Goal: Task Accomplishment & Management: Check status

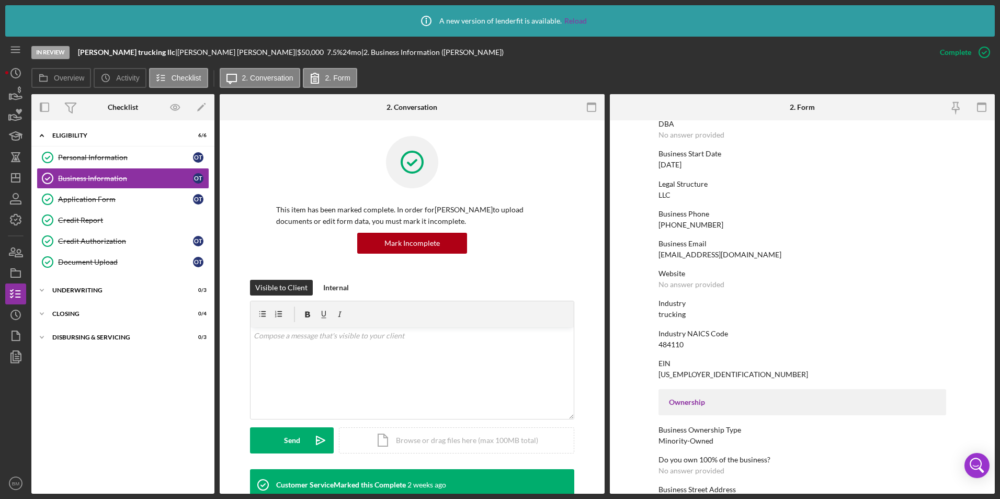
scroll to position [49, 0]
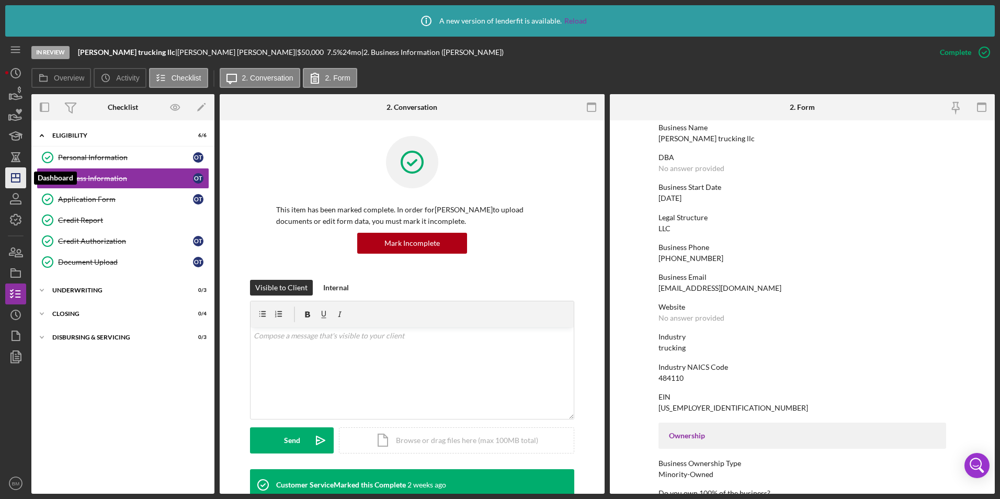
click at [10, 180] on icon "Icon/Dashboard" at bounding box center [16, 178] width 26 height 26
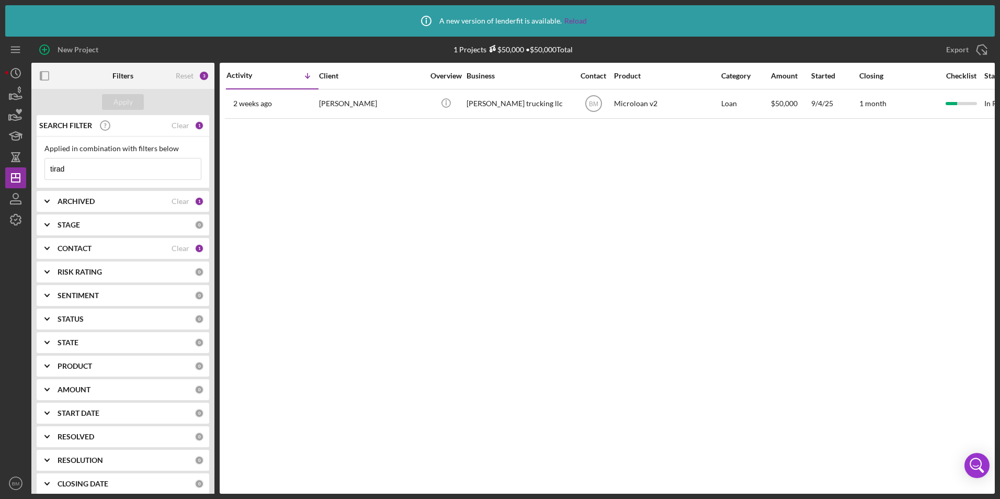
click at [104, 169] on input "tirad" at bounding box center [123, 168] width 156 height 21
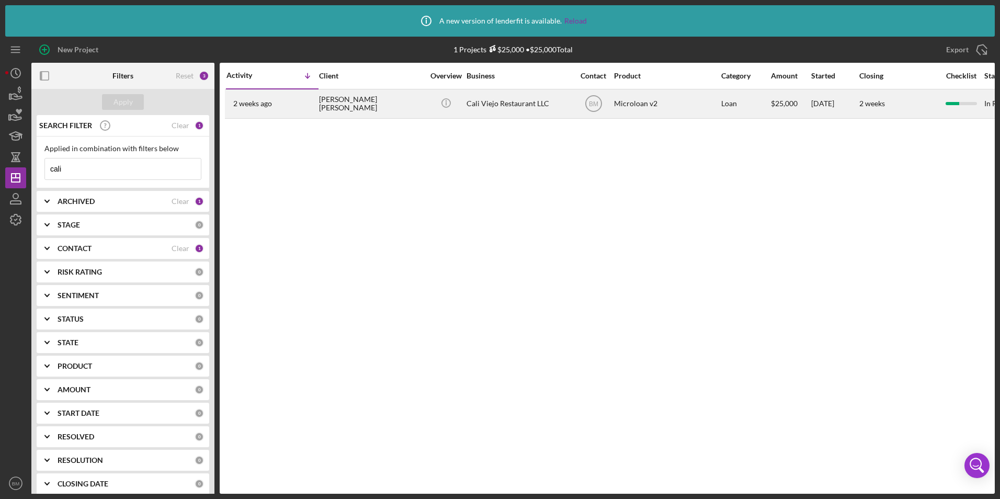
type input "cali"
click at [389, 99] on div "[PERSON_NAME] [PERSON_NAME]" at bounding box center [371, 104] width 105 height 28
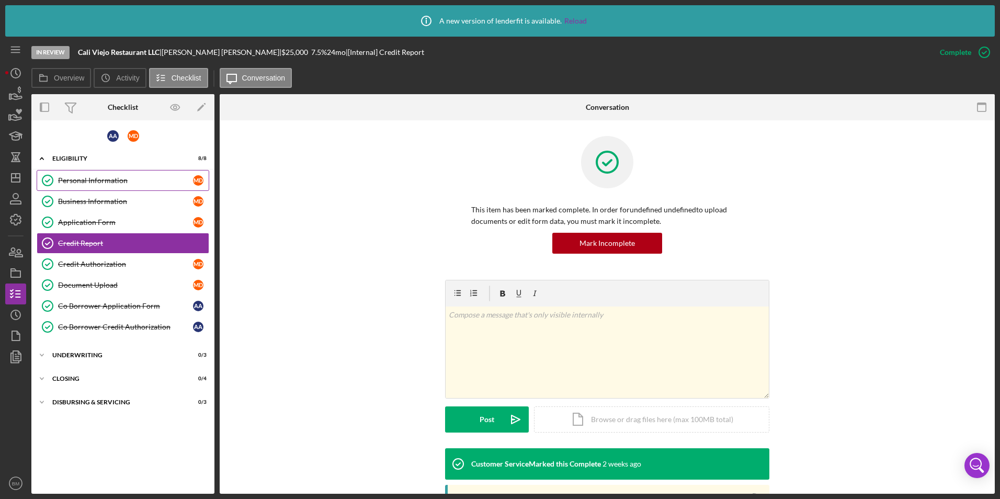
click at [73, 178] on div "Personal Information" at bounding box center [125, 180] width 135 height 8
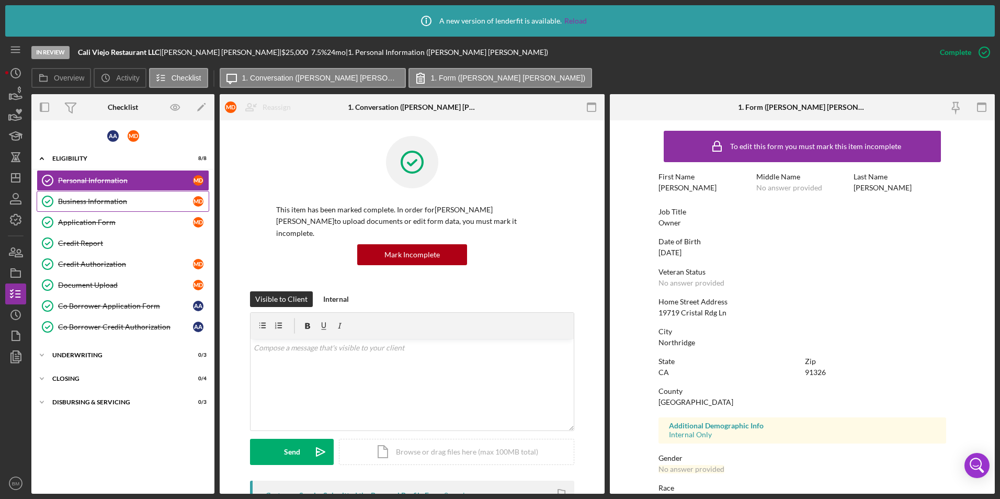
click at [73, 198] on div "Business Information" at bounding box center [125, 201] width 135 height 8
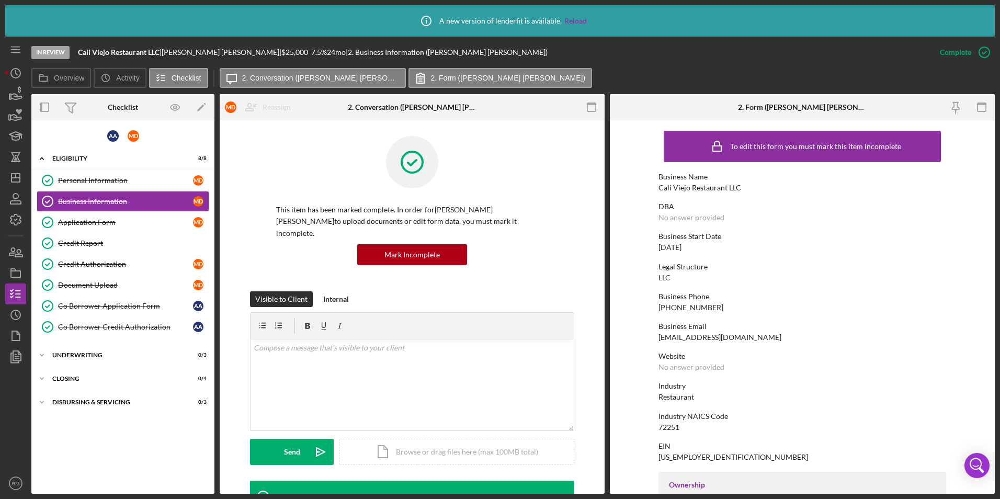
click at [681, 339] on div "[EMAIL_ADDRESS][DOMAIN_NAME]" at bounding box center [719, 337] width 123 height 8
click at [681, 340] on div "[EMAIL_ADDRESS][DOMAIN_NAME]" at bounding box center [719, 337] width 123 height 8
copy div "[EMAIL_ADDRESS][DOMAIN_NAME]"
click at [108, 309] on div "Co Borrower Application Form" at bounding box center [125, 306] width 135 height 8
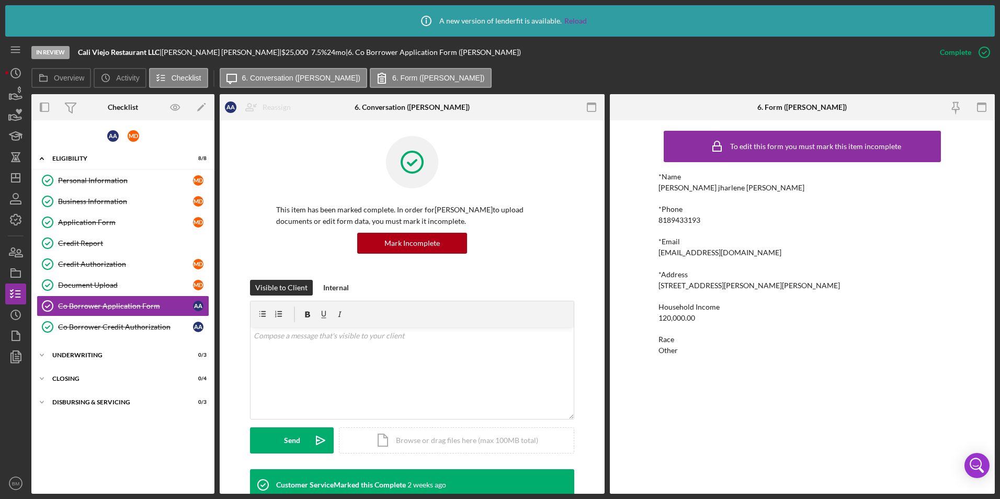
click at [681, 260] on div "*Name [PERSON_NAME] jharlene [PERSON_NAME] *Phone [PHONE_NUMBER] *Email [EMAIL_…" at bounding box center [802, 264] width 288 height 182
click at [681, 254] on div "[EMAIL_ADDRESS][DOMAIN_NAME]" at bounding box center [719, 252] width 123 height 8
copy div "[EMAIL_ADDRESS][DOMAIN_NAME]"
